Goal: Navigation & Orientation: Find specific page/section

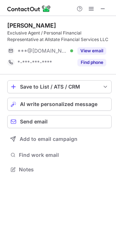
scroll to position [164, 116]
click at [103, 9] on span at bounding box center [103, 9] width 6 height 6
